Goal: Task Accomplishment & Management: Complete application form

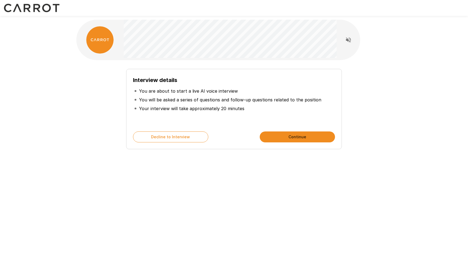
click at [280, 99] on p "You will be asked a series of questions and follow-up questions related to the …" at bounding box center [230, 100] width 182 height 7
click at [237, 108] on p "Your interview will take approximately 20 minutes" at bounding box center [191, 108] width 105 height 7
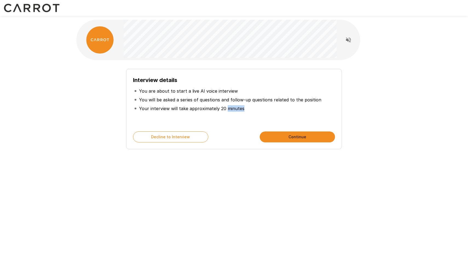
click at [237, 108] on p "Your interview will take approximately 20 minutes" at bounding box center [191, 108] width 105 height 7
click at [261, 100] on p "You will be asked a series of questions and follow-up questions related to the …" at bounding box center [230, 100] width 182 height 7
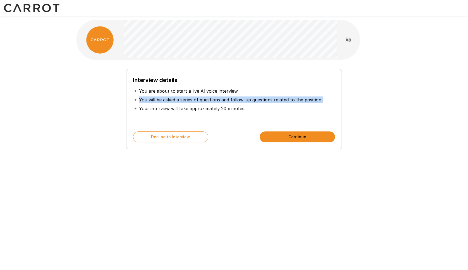
click at [285, 113] on ul "You are about to start a live AI voice interview You will be asked a series of …" at bounding box center [234, 100] width 202 height 31
click at [228, 108] on p "Your interview will take approximately 20 minutes" at bounding box center [191, 108] width 105 height 7
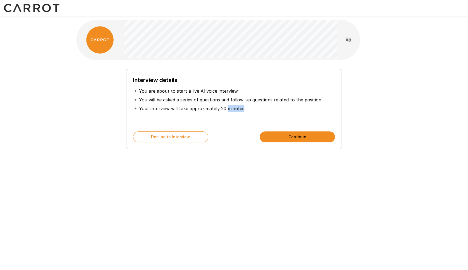
click at [228, 108] on p "Your interview will take approximately 20 minutes" at bounding box center [191, 108] width 105 height 7
click at [254, 100] on p "You will be asked a series of questions and follow-up questions related to the …" at bounding box center [230, 100] width 182 height 7
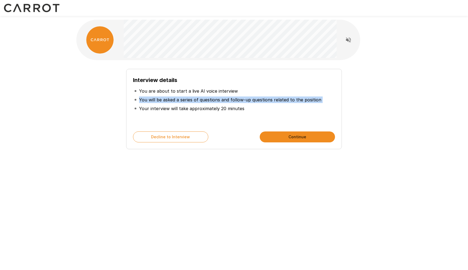
click at [244, 108] on li "Your interview will take approximately 20 minutes" at bounding box center [234, 108] width 202 height 9
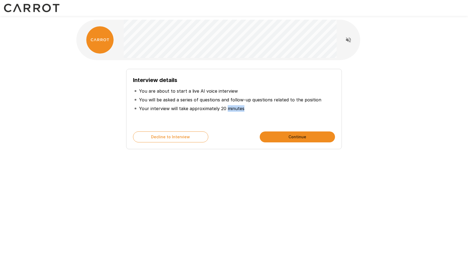
click at [244, 108] on li "Your interview will take approximately 20 minutes" at bounding box center [234, 108] width 202 height 9
click at [257, 98] on p "You will be asked a series of questions and follow-up questions related to the …" at bounding box center [230, 100] width 182 height 7
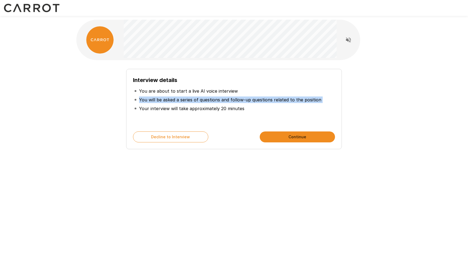
click at [218, 84] on h6 "Interview details" at bounding box center [234, 80] width 202 height 9
click at [220, 92] on p "You are about to start a live AI voice interview" at bounding box center [188, 91] width 99 height 7
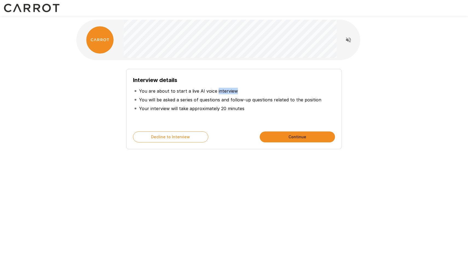
click at [220, 92] on p "You are about to start a live AI voice interview" at bounding box center [188, 91] width 99 height 7
